Goal: Use online tool/utility: Utilize a website feature to perform a specific function

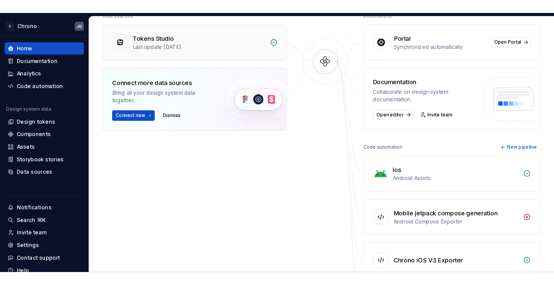
scroll to position [121, 0]
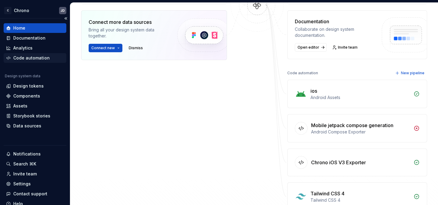
click at [19, 57] on div "Code automation" at bounding box center [31, 58] width 36 height 6
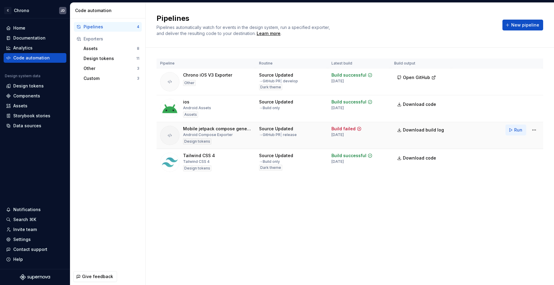
click at [512, 132] on button "Run" at bounding box center [516, 130] width 21 height 11
